Goal: Task Accomplishment & Management: Complete application form

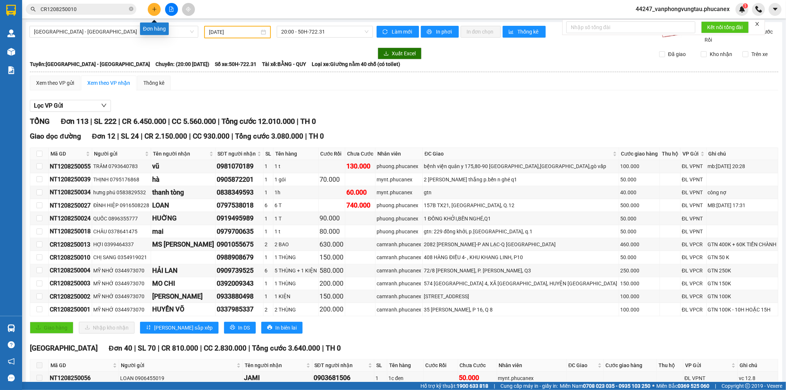
click at [153, 12] on button at bounding box center [154, 9] width 13 height 13
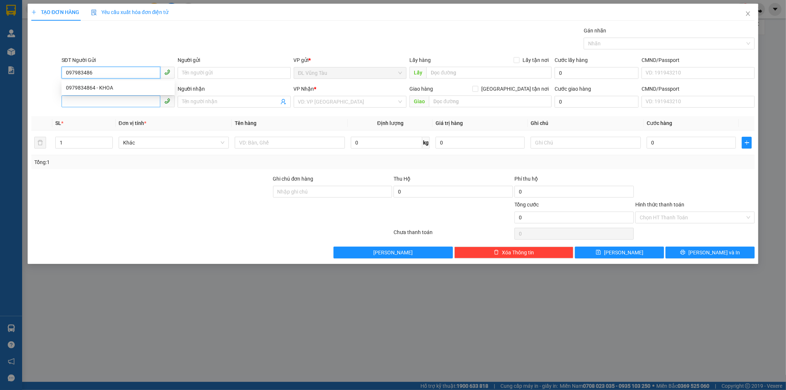
type input "0979834864"
click at [112, 88] on div "0979834864 - KHOA" at bounding box center [118, 88] width 104 height 8
type input "KHOA"
type input "0913454889"
type input "MINH HẢI"
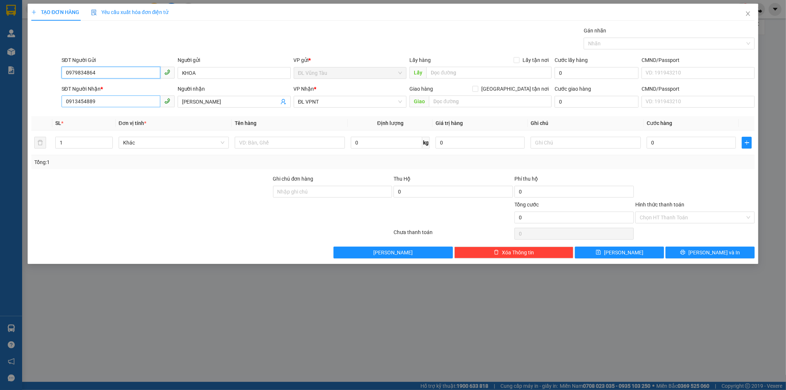
type input "0979834864"
drag, startPoint x: 99, startPoint y: 103, endPoint x: 49, endPoint y: 102, distance: 50.9
click at [46, 102] on div "SĐT Người Nhận * 0913454889 0913454889 Người nhận MINH HẢI VP Nhận * ĐL VPNT Gi…" at bounding box center [393, 98] width 725 height 26
type input "0933588198"
drag, startPoint x: 151, startPoint y: 102, endPoint x: 126, endPoint y: 102, distance: 25.4
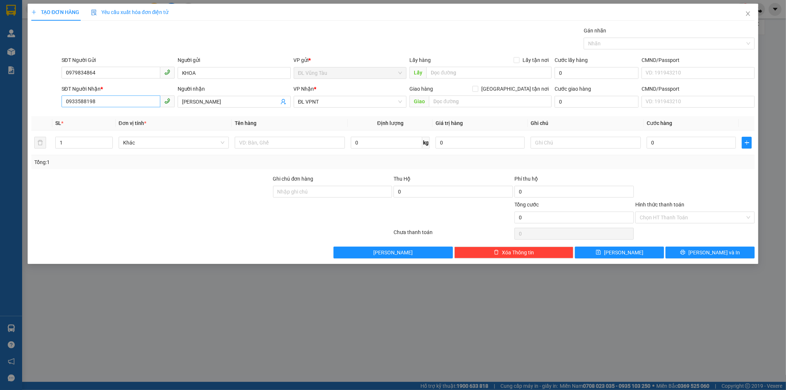
click at [126, 102] on div "SĐT Người Nhận * 0933588198 0933588198 Người nhận MINH HẢI VP Nhận * ĐL VPNT Gi…" at bounding box center [408, 98] width 696 height 26
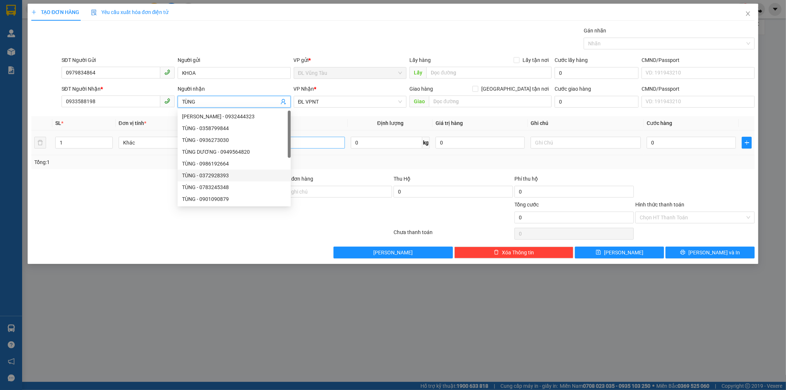
type input "TÙNG"
click at [314, 142] on input "text" at bounding box center [290, 143] width 110 height 12
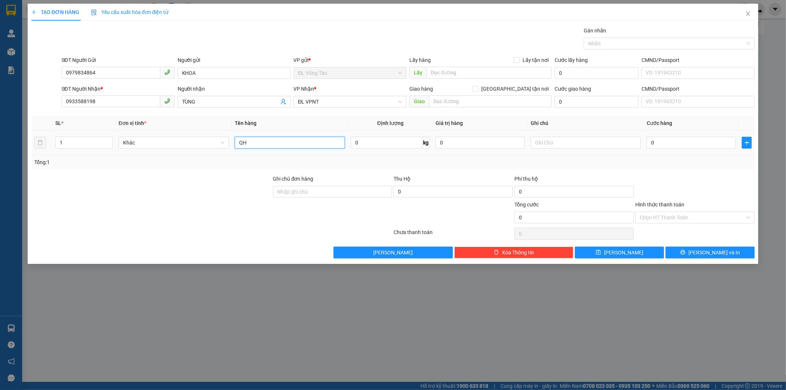
type input "Q"
type input "1HS"
click at [671, 143] on input "0" at bounding box center [691, 143] width 89 height 12
type input "3"
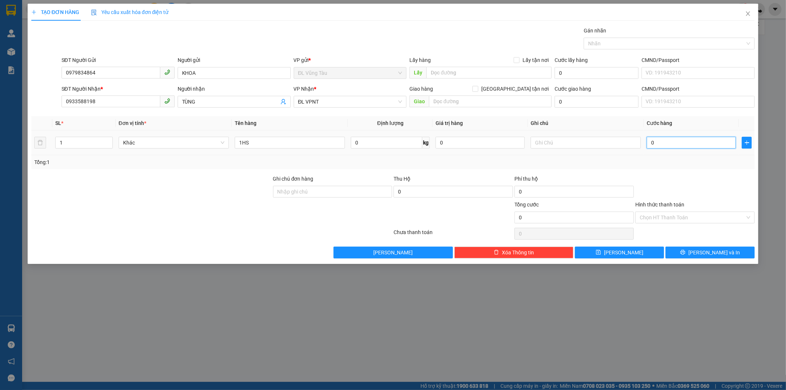
type input "3"
type input "30"
type input "300"
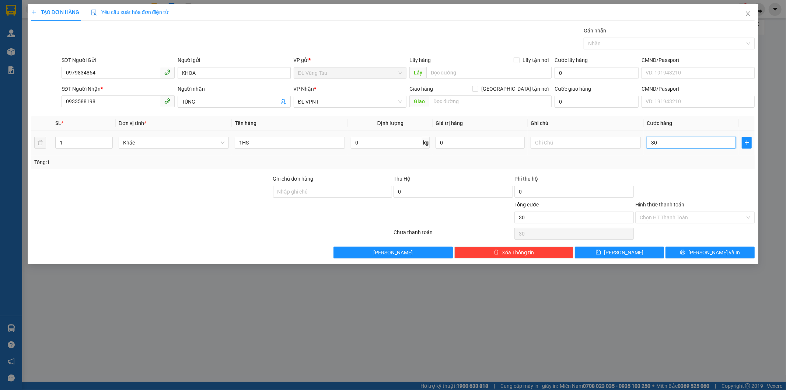
type input "300"
type input "3.000"
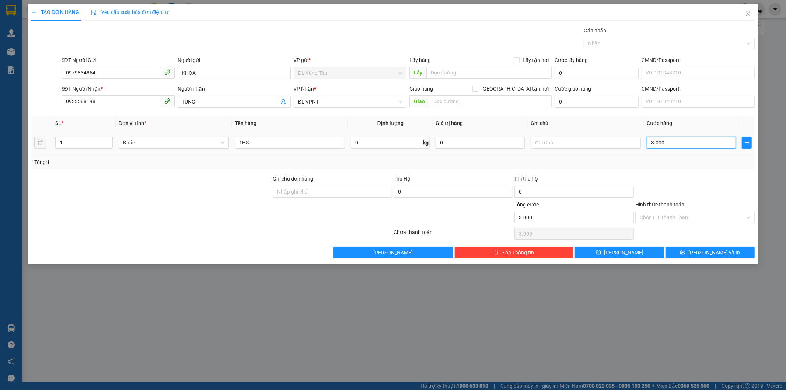
type input "30.000"
click at [106, 99] on input "0933588198" at bounding box center [111, 101] width 99 height 12
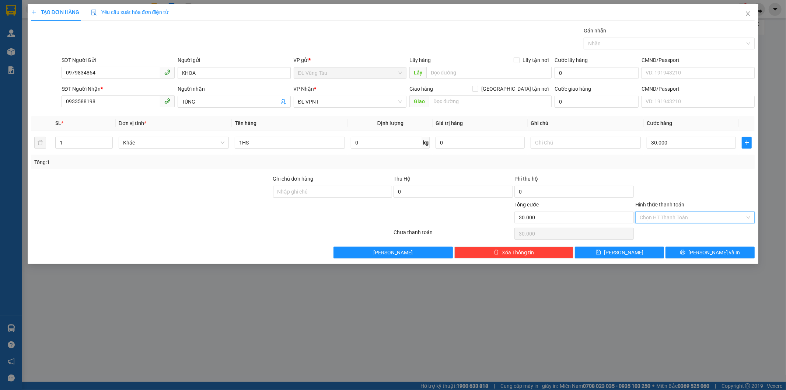
click at [678, 221] on input "Hình thức thanh toán" at bounding box center [692, 217] width 105 height 11
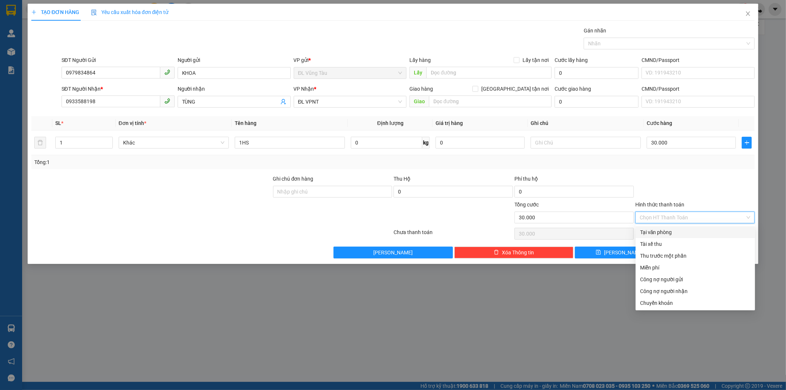
click at [675, 231] on div "Tại văn phòng" at bounding box center [695, 232] width 111 height 8
type input "0"
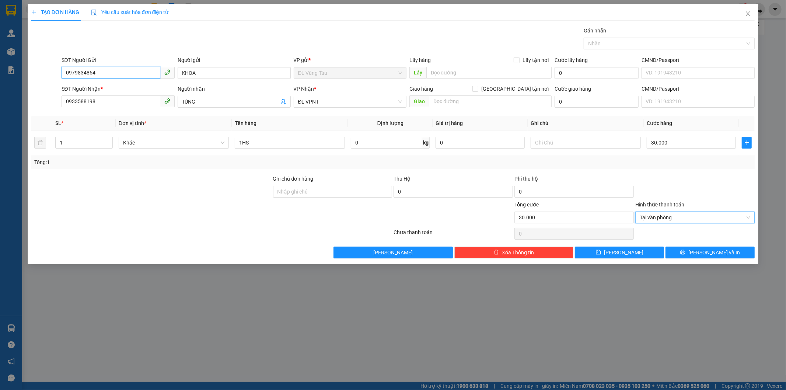
click at [102, 74] on input "0979834864" at bounding box center [111, 73] width 99 height 12
click at [673, 249] on button "Lưu và In" at bounding box center [710, 253] width 89 height 12
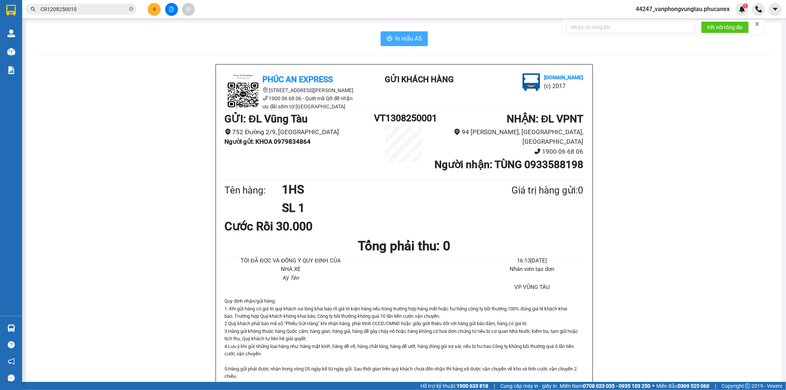
click at [402, 41] on span "In mẫu A5" at bounding box center [408, 38] width 27 height 9
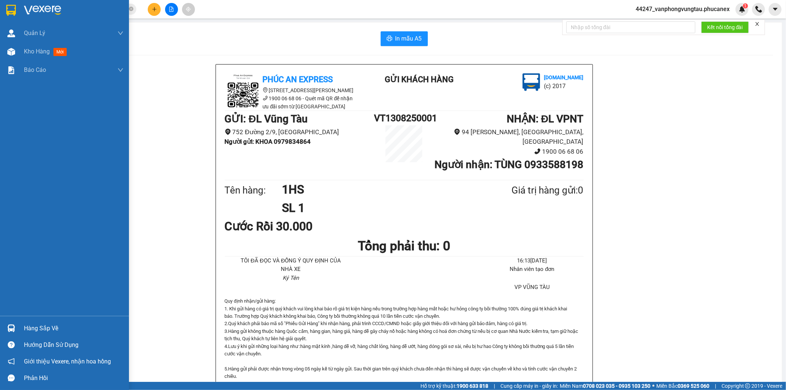
drag, startPoint x: 12, startPoint y: 11, endPoint x: 10, endPoint y: 4, distance: 7.2
click at [12, 11] on img at bounding box center [11, 10] width 10 height 11
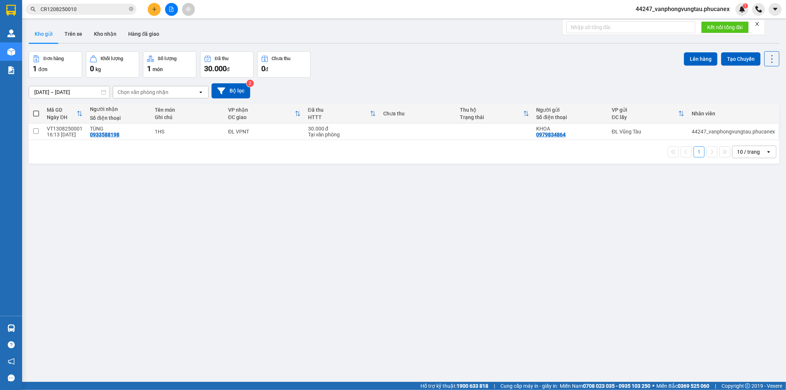
click at [273, 261] on div "ver 1.8.137 Kho gửi Trên xe Kho nhận Hàng đã giao Đơn hàng 1 đơn Khối lượng 0 k…" at bounding box center [404, 217] width 757 height 390
click at [152, 6] on button at bounding box center [154, 9] width 13 height 13
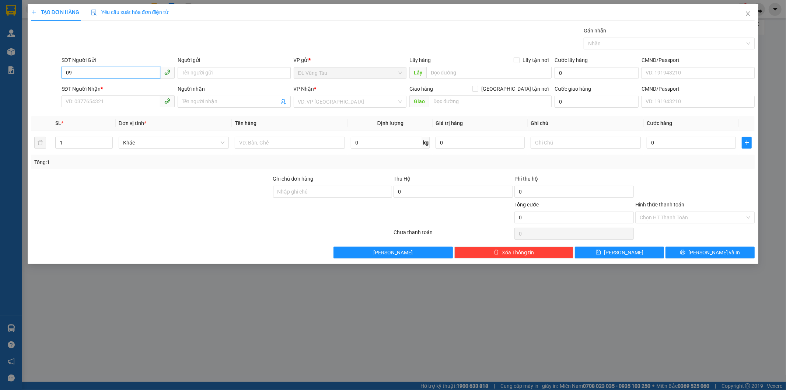
type input "0"
type input "0387737285"
click at [103, 87] on div "0387737285 - CẢNH TUẤN" at bounding box center [118, 88] width 104 height 8
type input "CẢNH TUẤN"
type input "0945454847"
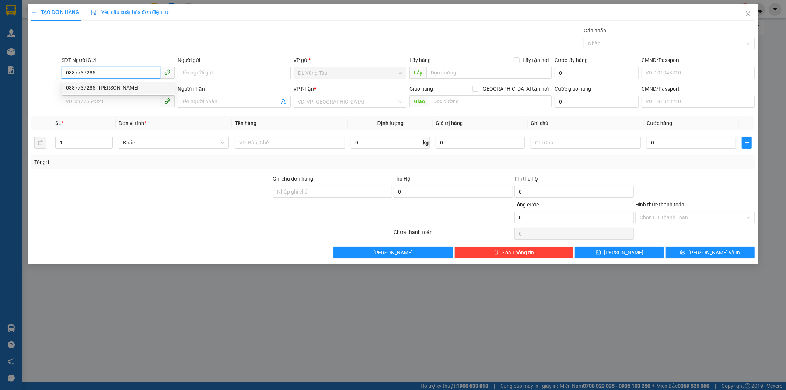
type input "NGUYỆT"
type input "0387737285"
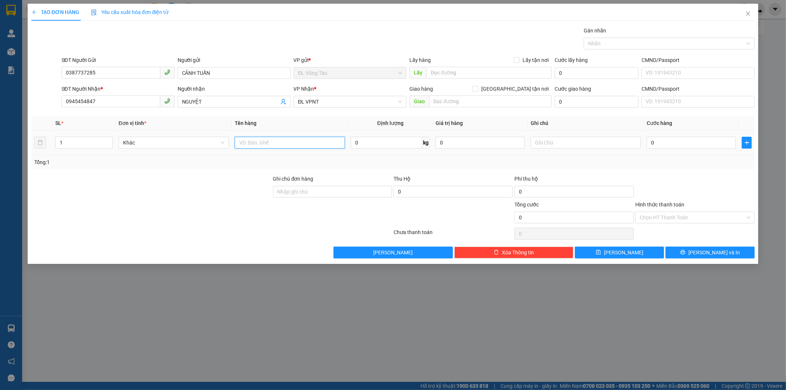
click at [259, 144] on input "text" at bounding box center [290, 143] width 110 height 12
type input "1TG"
click at [649, 137] on input "0" at bounding box center [691, 143] width 89 height 12
type input "3"
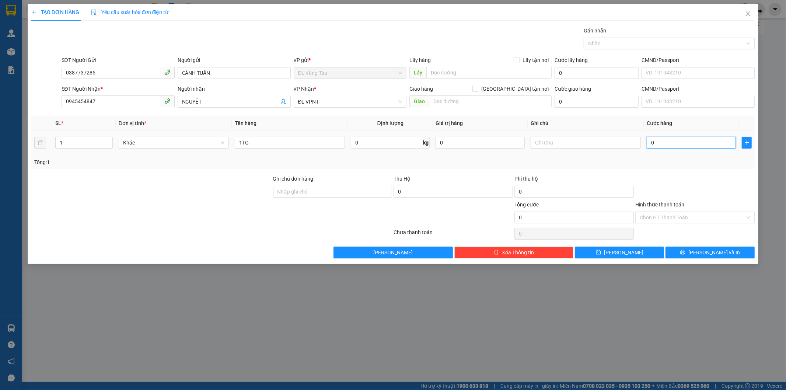
type input "3"
type input "30"
type input "300"
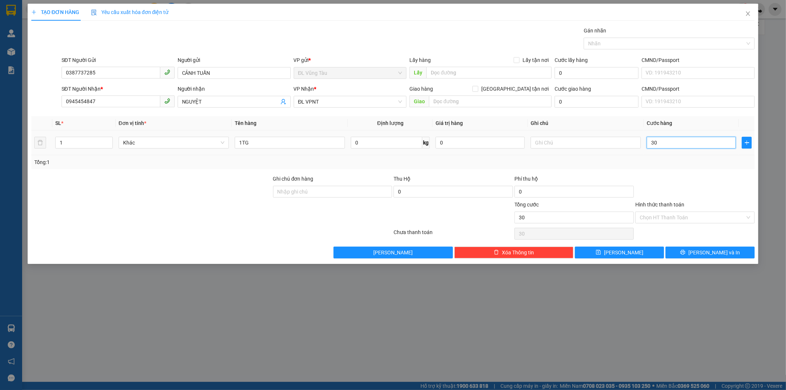
type input "300"
type input "3.000"
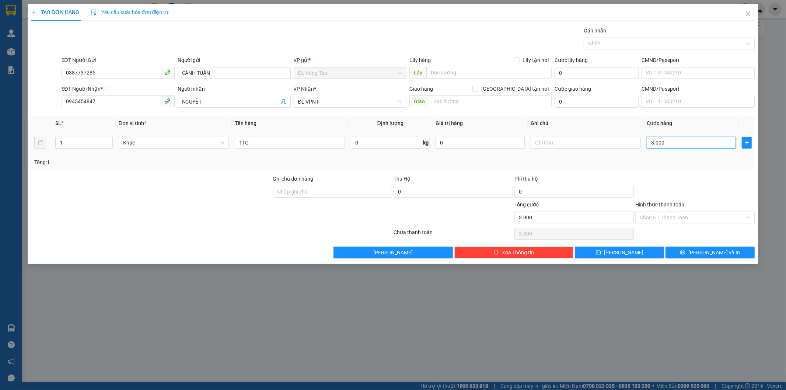
type input "30.000"
click at [681, 248] on button "Lưu và In" at bounding box center [710, 253] width 89 height 12
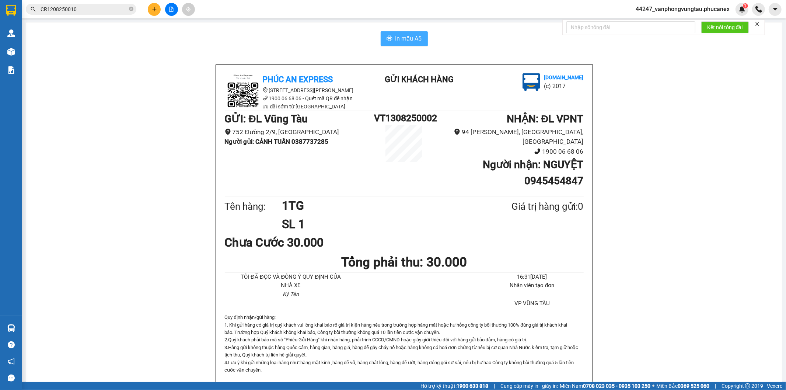
click at [408, 45] on button "In mẫu A5" at bounding box center [404, 38] width 47 height 15
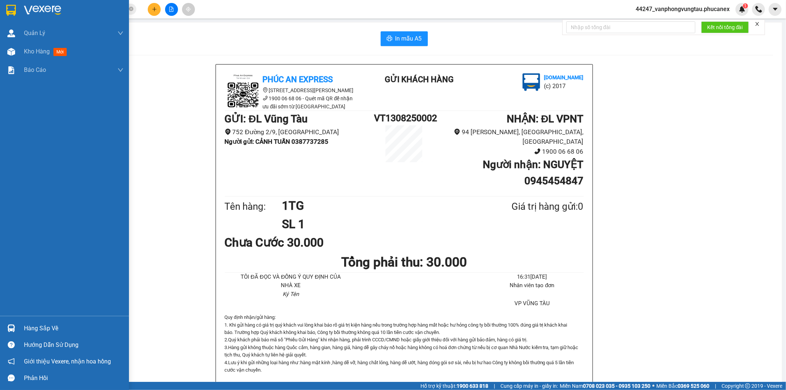
click at [14, 3] on div at bounding box center [64, 12] width 129 height 24
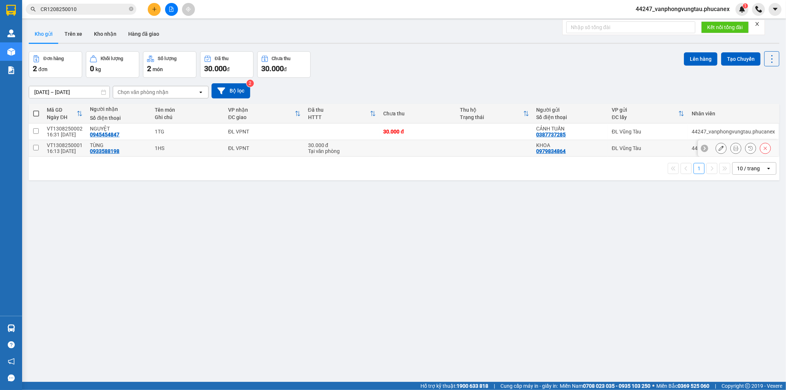
click at [36, 144] on td at bounding box center [36, 148] width 14 height 17
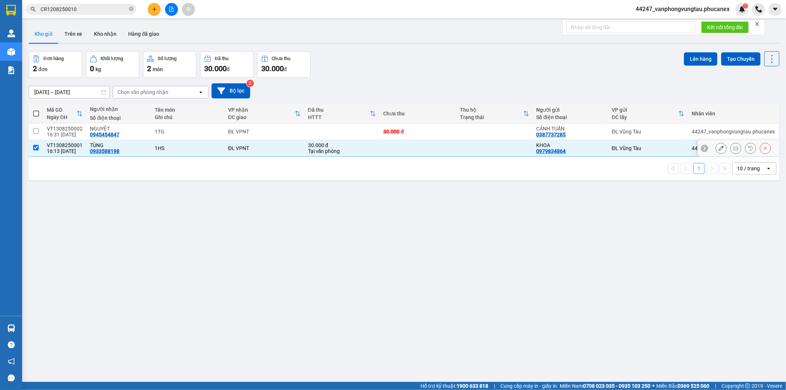
checkbox input "true"
click at [35, 130] on input "checkbox" at bounding box center [36, 131] width 6 height 6
checkbox input "true"
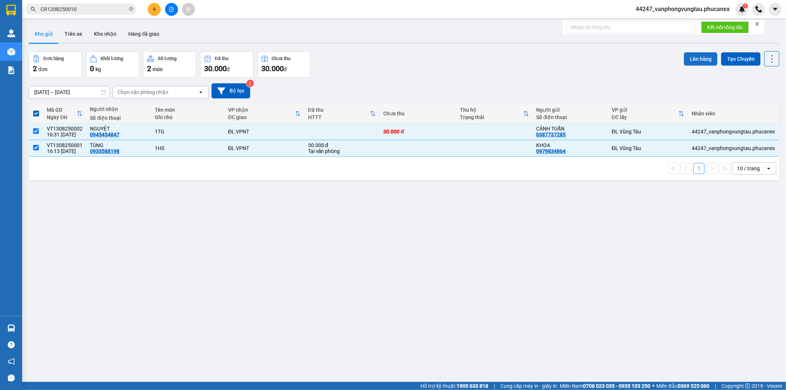
click at [704, 55] on button "Lên hàng" at bounding box center [701, 58] width 34 height 13
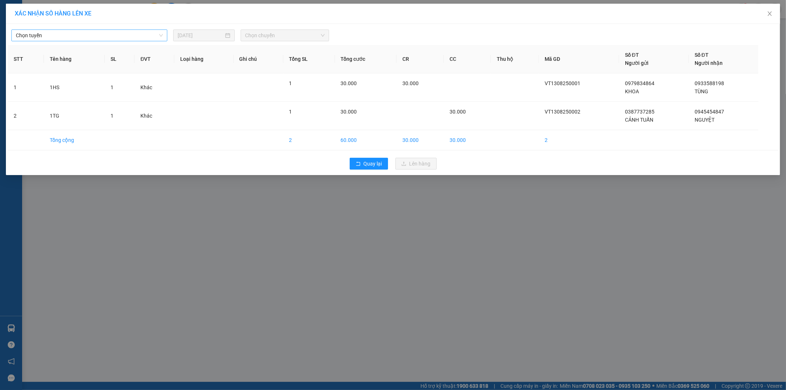
click at [86, 34] on span "Chọn tuyến" at bounding box center [89, 35] width 147 height 11
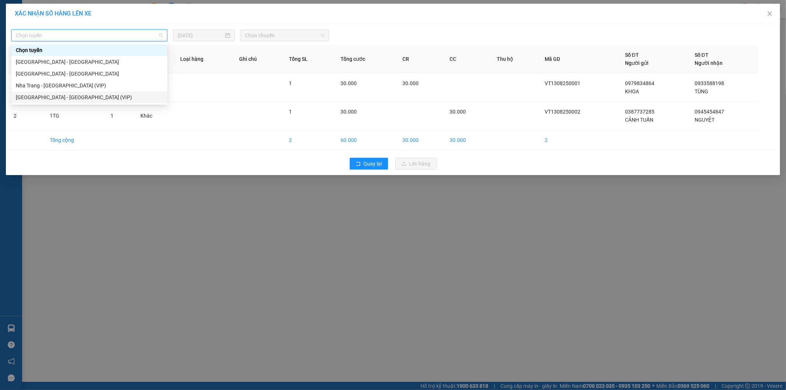
click at [60, 91] on div "Sài Gòn - Nha Trang (VIP)" at bounding box center [89, 97] width 156 height 12
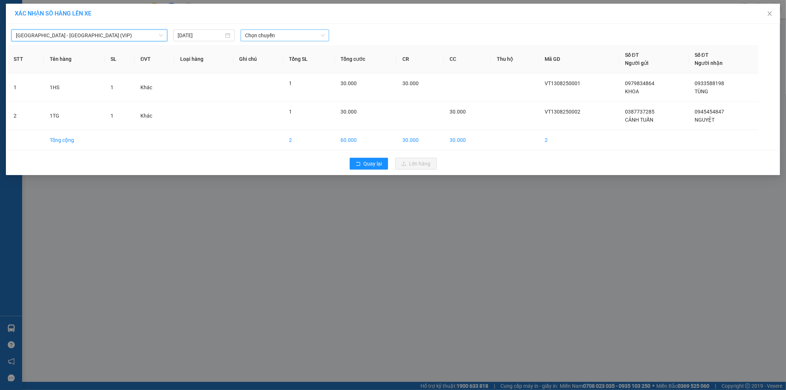
click at [259, 31] on span "Chọn chuyến" at bounding box center [285, 35] width 80 height 11
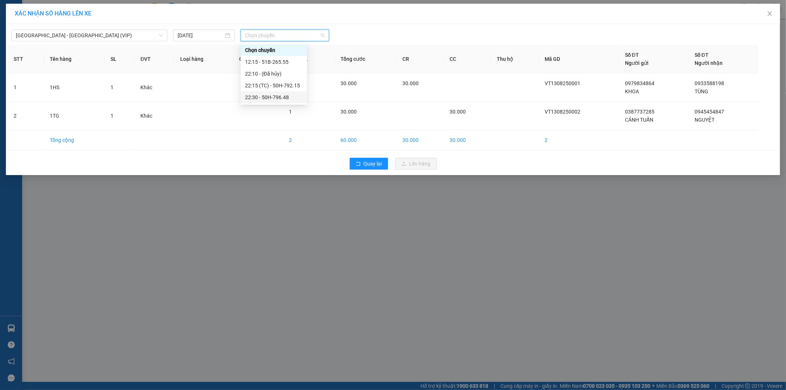
click at [262, 95] on div "22:30 - 50H-796.48" at bounding box center [273, 97] width 57 height 8
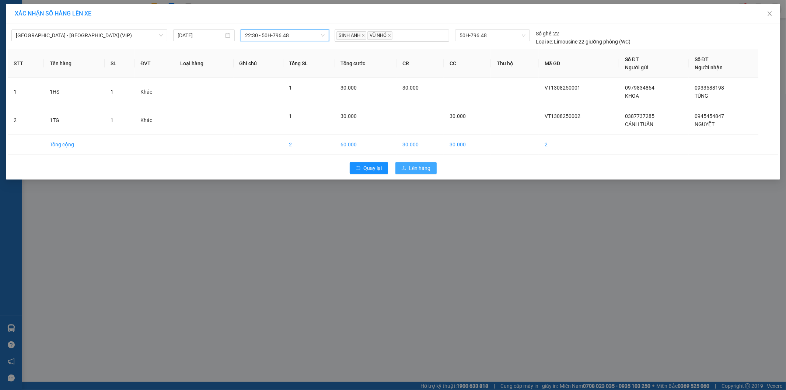
click at [416, 165] on span "Lên hàng" at bounding box center [419, 168] width 21 height 8
